Goal: Task Accomplishment & Management: Complete application form

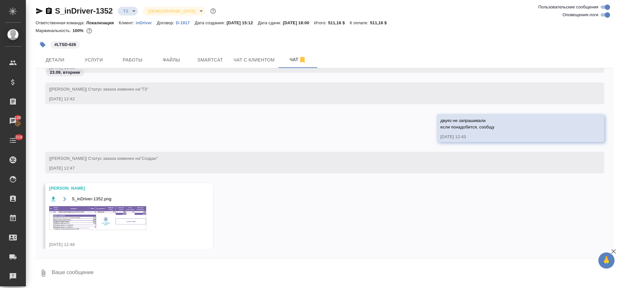
scroll to position [1008, 0]
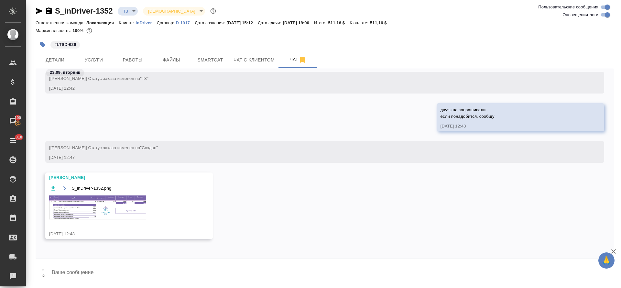
click at [107, 209] on img at bounding box center [97, 207] width 97 height 24
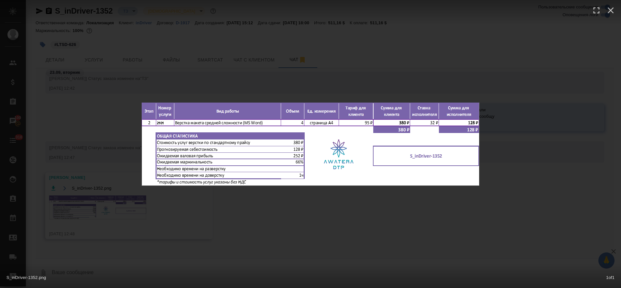
click at [248, 233] on div "S_inDriver-1352.png 1 of 1" at bounding box center [310, 144] width 621 height 288
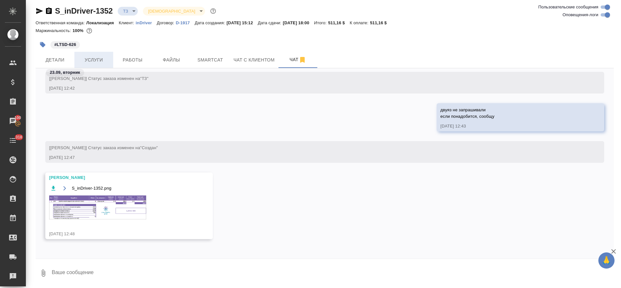
click at [99, 63] on span "Услуги" at bounding box center [93, 60] width 31 height 8
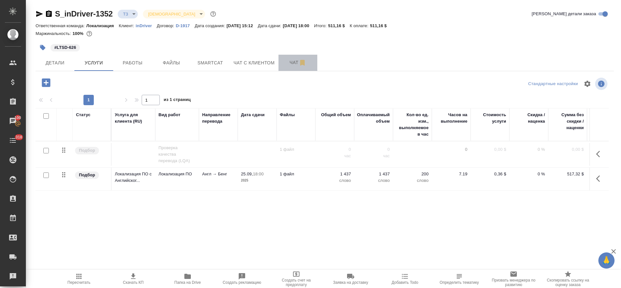
click at [283, 63] on span "Чат" at bounding box center [297, 63] width 31 height 8
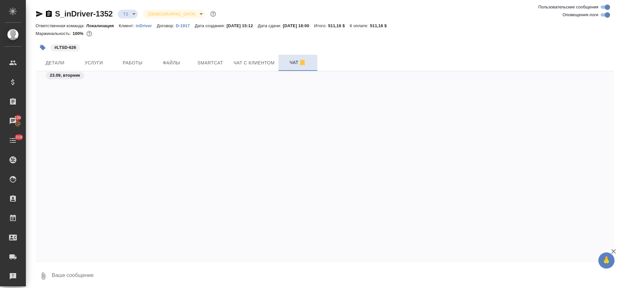
scroll to position [711, 0]
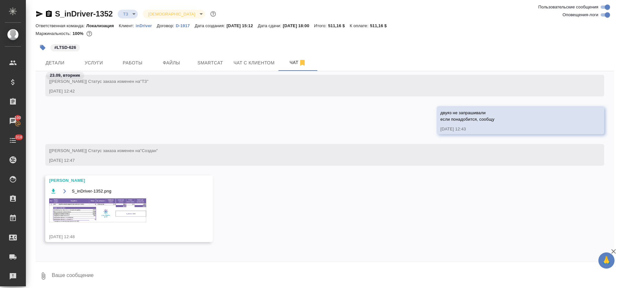
click at [118, 203] on img at bounding box center [97, 210] width 97 height 24
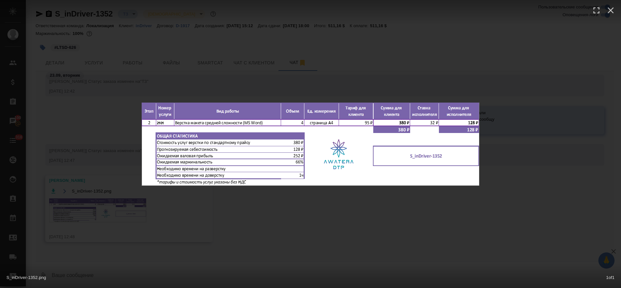
click at [270, 238] on div "S_inDriver-1352.png 1 of 1" at bounding box center [310, 144] width 621 height 288
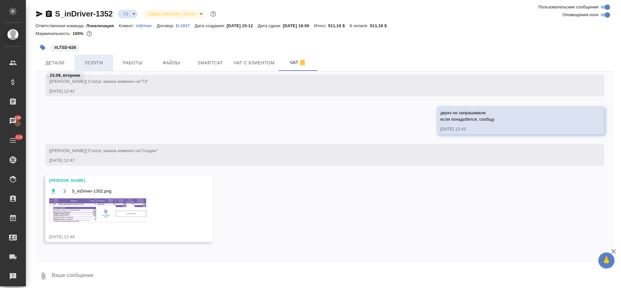
click at [104, 64] on span "Услуги" at bounding box center [93, 63] width 31 height 8
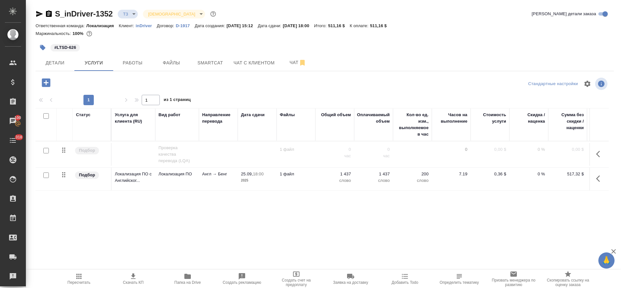
click at [42, 83] on icon "button" at bounding box center [46, 82] width 8 height 8
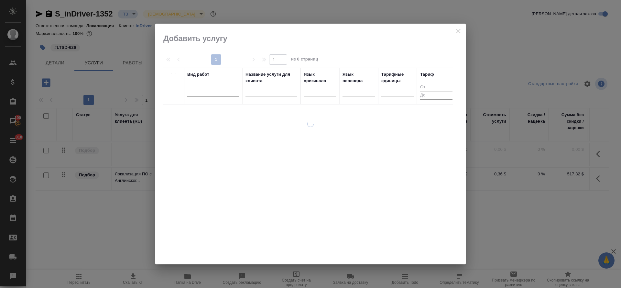
click at [228, 93] on div at bounding box center [213, 89] width 52 height 9
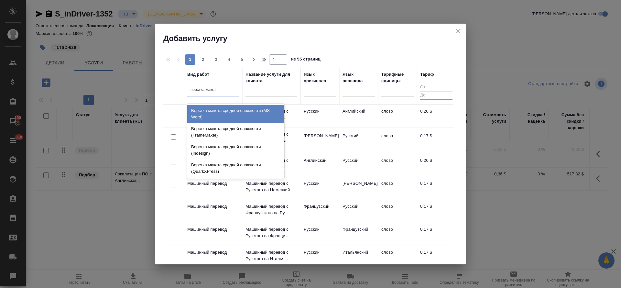
type input "верстка макета"
click at [236, 112] on div "Верстка макета средней сложности (MS Word)" at bounding box center [235, 114] width 97 height 18
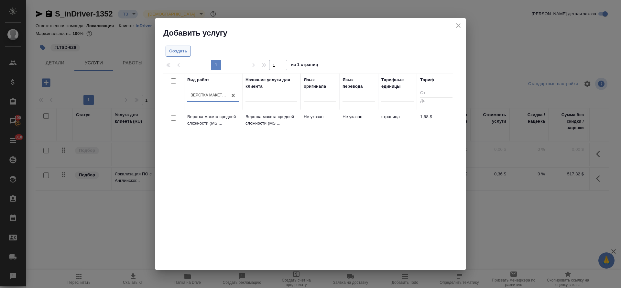
click at [180, 50] on span "Создать" at bounding box center [178, 51] width 18 height 7
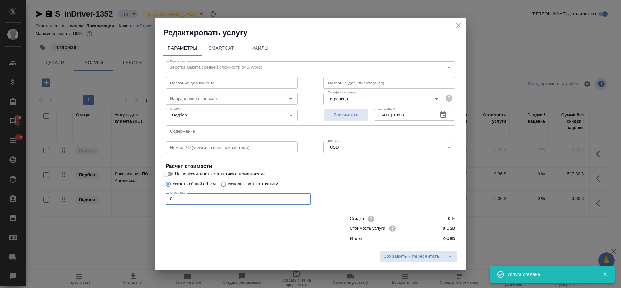
drag, startPoint x: 177, startPoint y: 201, endPoint x: 170, endPoint y: 201, distance: 6.1
click at [170, 201] on input "0" at bounding box center [238, 199] width 145 height 12
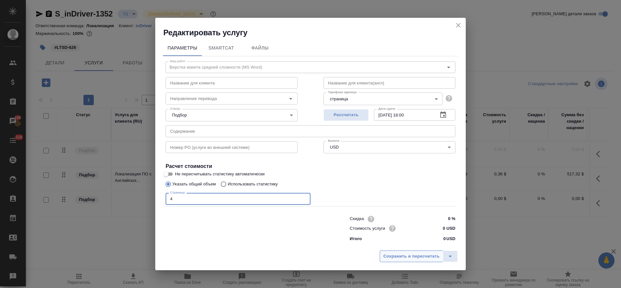
type input "4"
click at [392, 254] on span "Сохранить и пересчитать" at bounding box center [411, 256] width 56 height 7
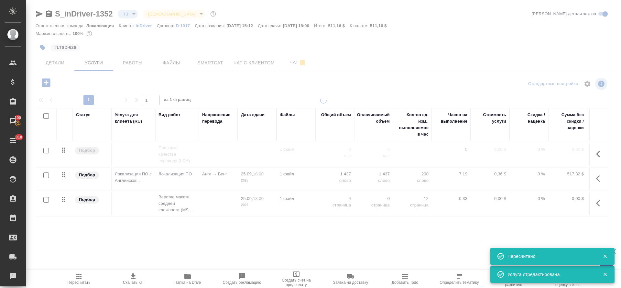
type input "new"
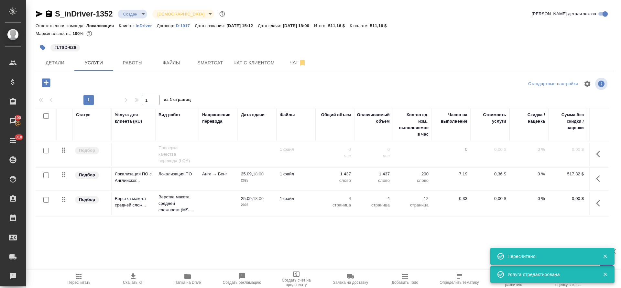
click at [595, 209] on button "button" at bounding box center [600, 203] width 16 height 16
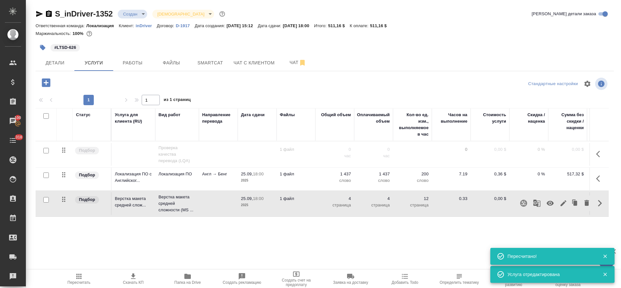
click at [563, 204] on icon "button" at bounding box center [564, 203] width 6 height 6
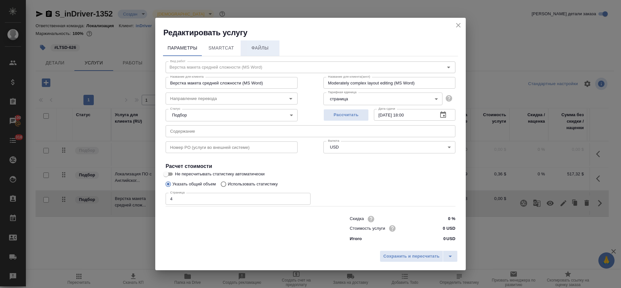
click at [254, 53] on button "Файлы" at bounding box center [260, 48] width 39 height 16
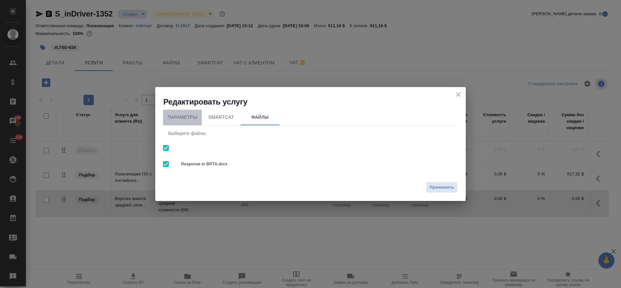
click at [199, 116] on button "Параметры" at bounding box center [182, 118] width 39 height 16
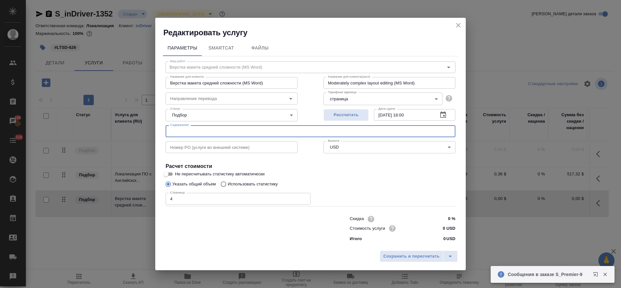
click at [195, 136] on input "text" at bounding box center [311, 131] width 290 height 12
paste input "[URL][DOMAIN_NAME]"
type input "[URL][DOMAIN_NAME]"
click at [398, 259] on span "Сохранить и пересчитать" at bounding box center [411, 256] width 56 height 7
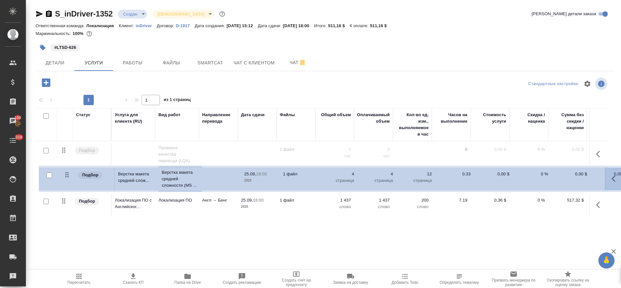
drag, startPoint x: 64, startPoint y: 200, endPoint x: 68, endPoint y: 173, distance: 26.7
click at [68, 173] on table "Статус Услуга для клиента (RU) Вид работ Направление перевода Дата сдачи Файлы …" at bounding box center [341, 162] width 610 height 109
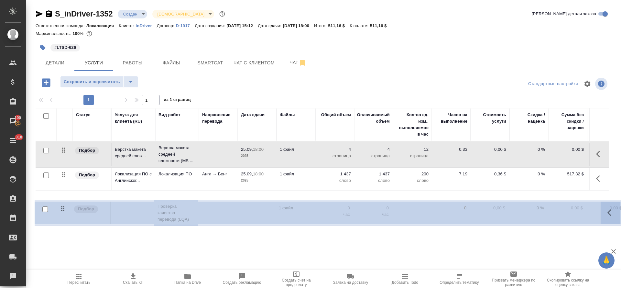
drag, startPoint x: 63, startPoint y: 150, endPoint x: 62, endPoint y: 211, distance: 61.2
click at [62, 211] on table "Статус Услуга для клиента (RU) Вид работ Направление перевода Дата сдачи Файлы …" at bounding box center [341, 162] width 610 height 109
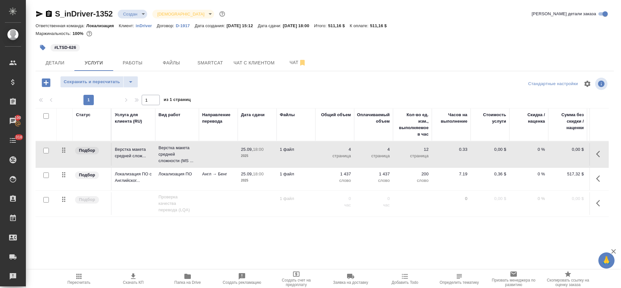
click at [141, 15] on body "🙏 .cls-1 fill:#fff; AWATERA [PERSON_NAME] Спецификации Заказы 100 Чаты 318 Todo…" at bounding box center [310, 144] width 621 height 288
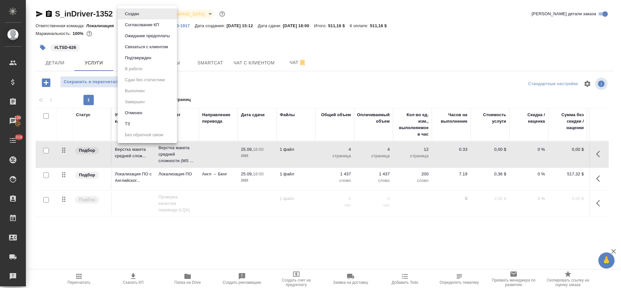
click at [141, 55] on button "Подтвержден" at bounding box center [138, 57] width 30 height 7
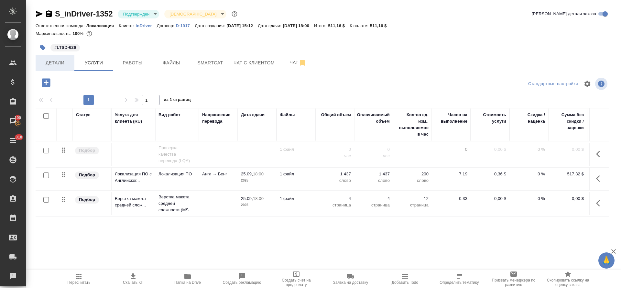
click at [64, 69] on button "Детали" at bounding box center [55, 63] width 39 height 16
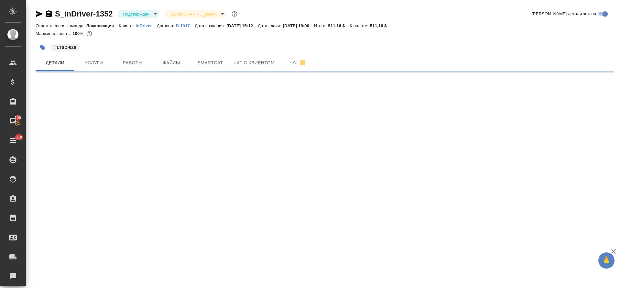
select select "RU"
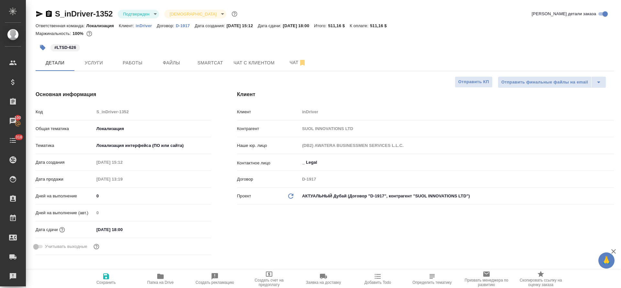
type textarea "x"
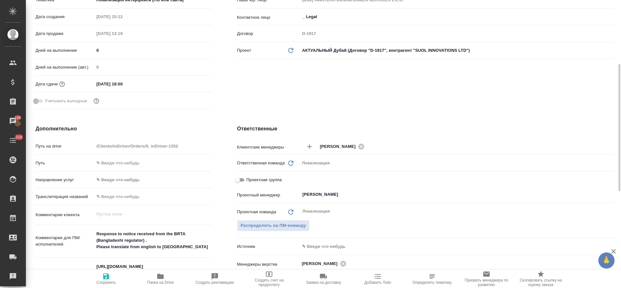
scroll to position [194, 0]
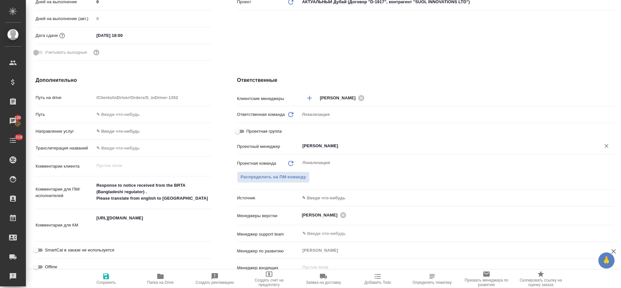
click at [603, 148] on icon "Очистить" at bounding box center [606, 146] width 6 height 6
type textarea "x"
click at [280, 177] on span "Распределить на ПМ-команду" at bounding box center [274, 176] width 66 height 7
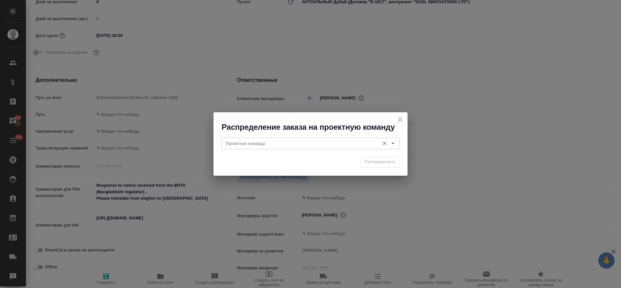
click at [287, 139] on input "Проектная команда" at bounding box center [299, 143] width 153 height 8
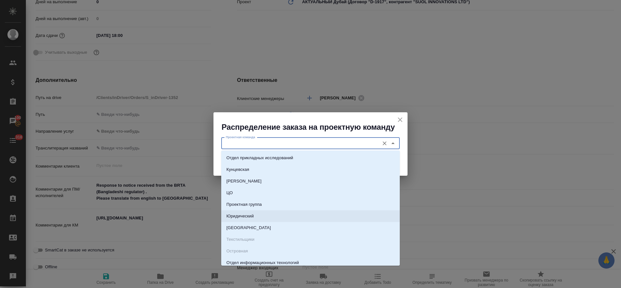
click at [284, 217] on li "Юридический" at bounding box center [310, 216] width 179 height 12
type input "Юридический"
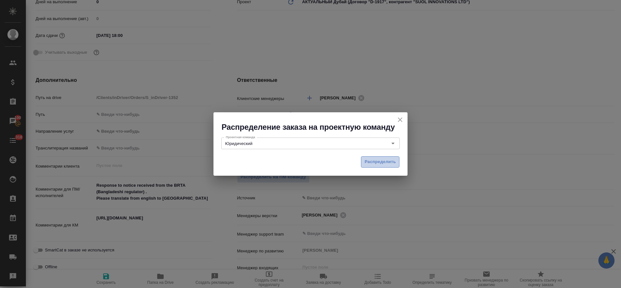
click at [386, 160] on span "Распределить" at bounding box center [380, 161] width 31 height 7
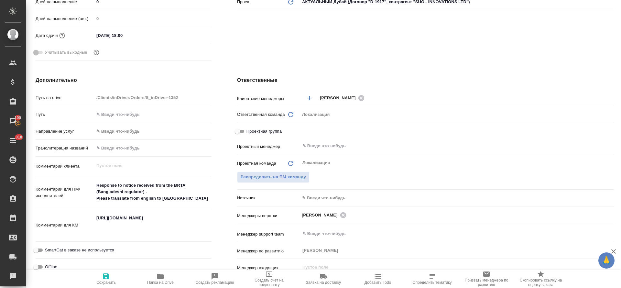
type textarea "x"
type input "[PERSON_NAME]"
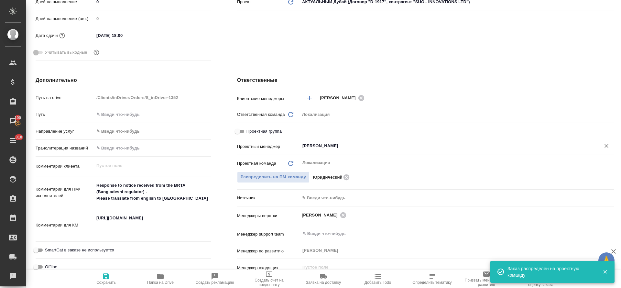
click at [603, 148] on icon "Очистить" at bounding box center [606, 146] width 6 height 6
type textarea "x"
click at [110, 277] on span "Сохранить" at bounding box center [106, 278] width 47 height 12
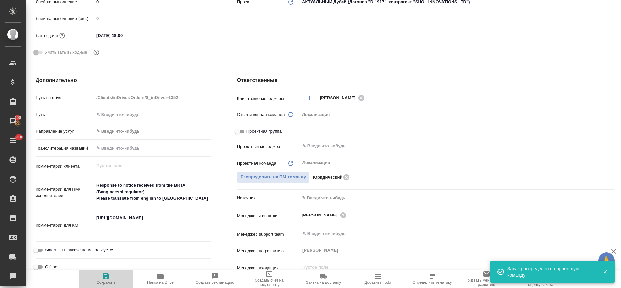
type textarea "x"
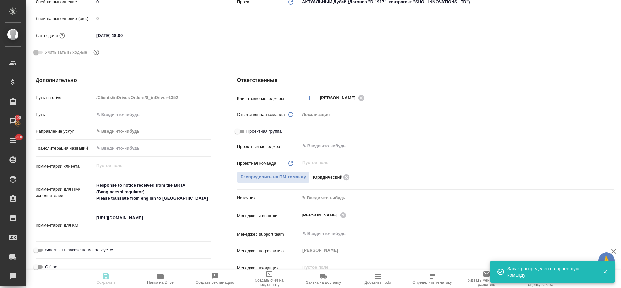
type textarea "x"
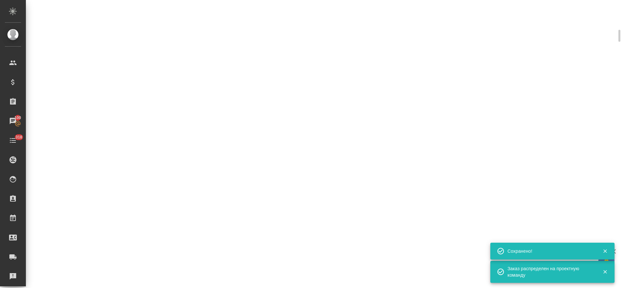
select select "RU"
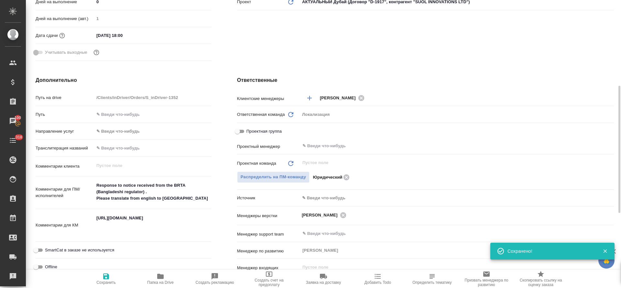
type textarea "x"
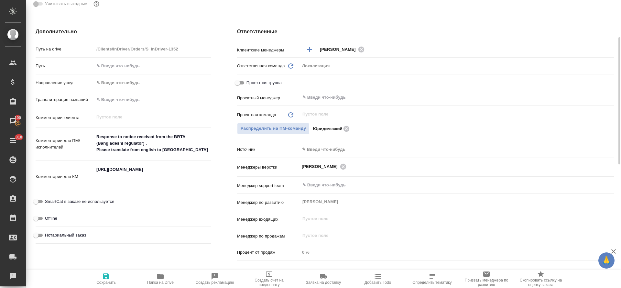
scroll to position [0, 0]
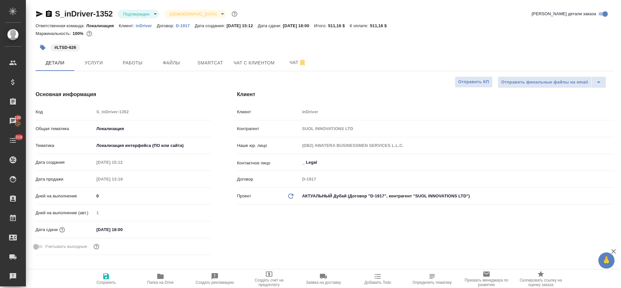
type textarea "x"
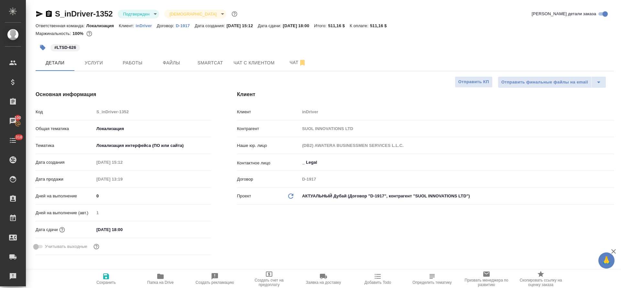
type textarea "x"
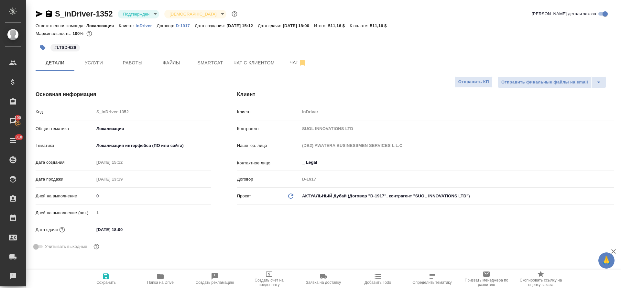
type textarea "x"
